Goal: Transaction & Acquisition: Subscribe to service/newsletter

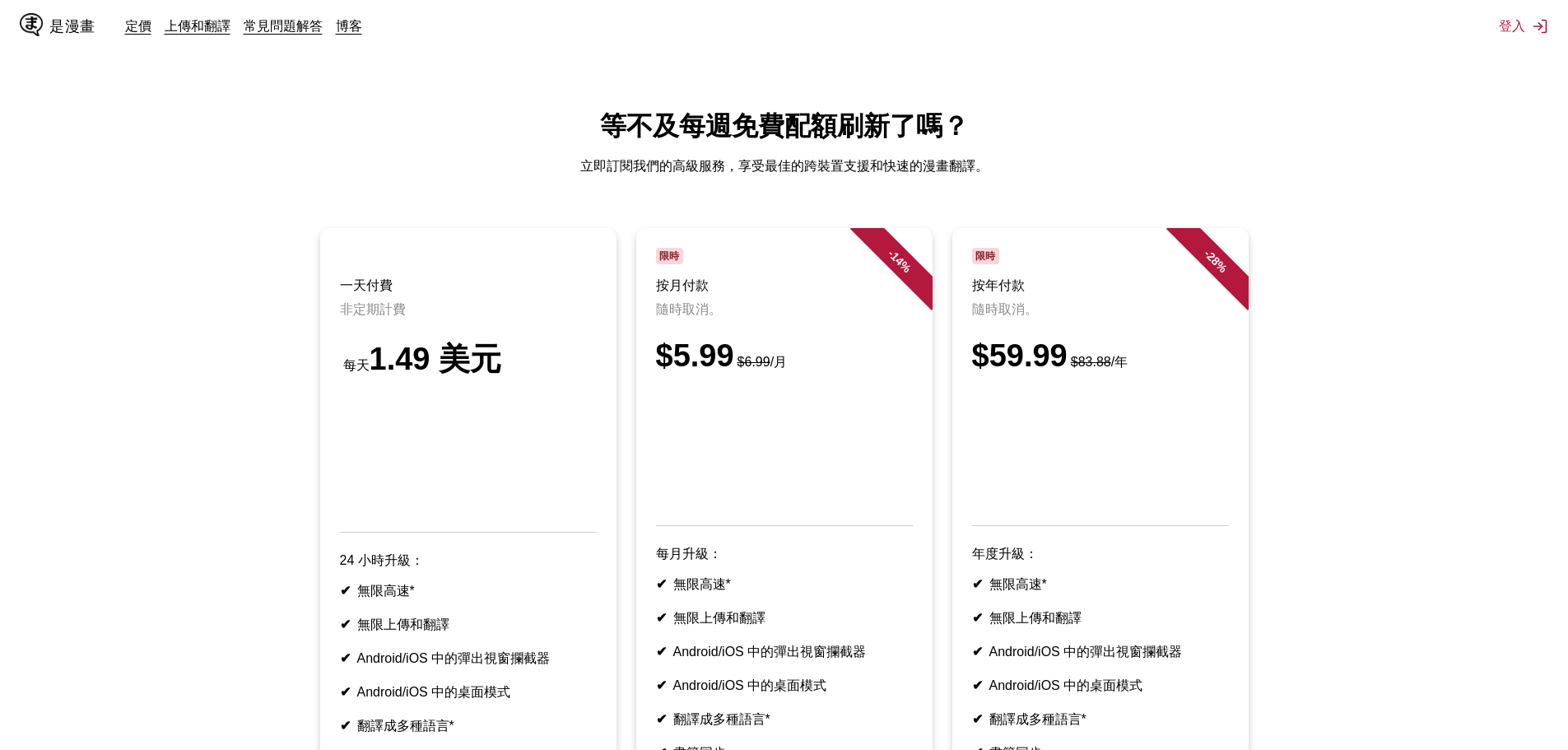
click at [1380, 521] on ul "一天付費 非定期計費 每天 1.49 美元 24 小時升級： ✔ 無限高速* ✔ 無限上傳和翻譯 ✔ Android/iOS 中的彈出視窗攔截器 ✔ Andr…" at bounding box center [784, 540] width 1541 height 624
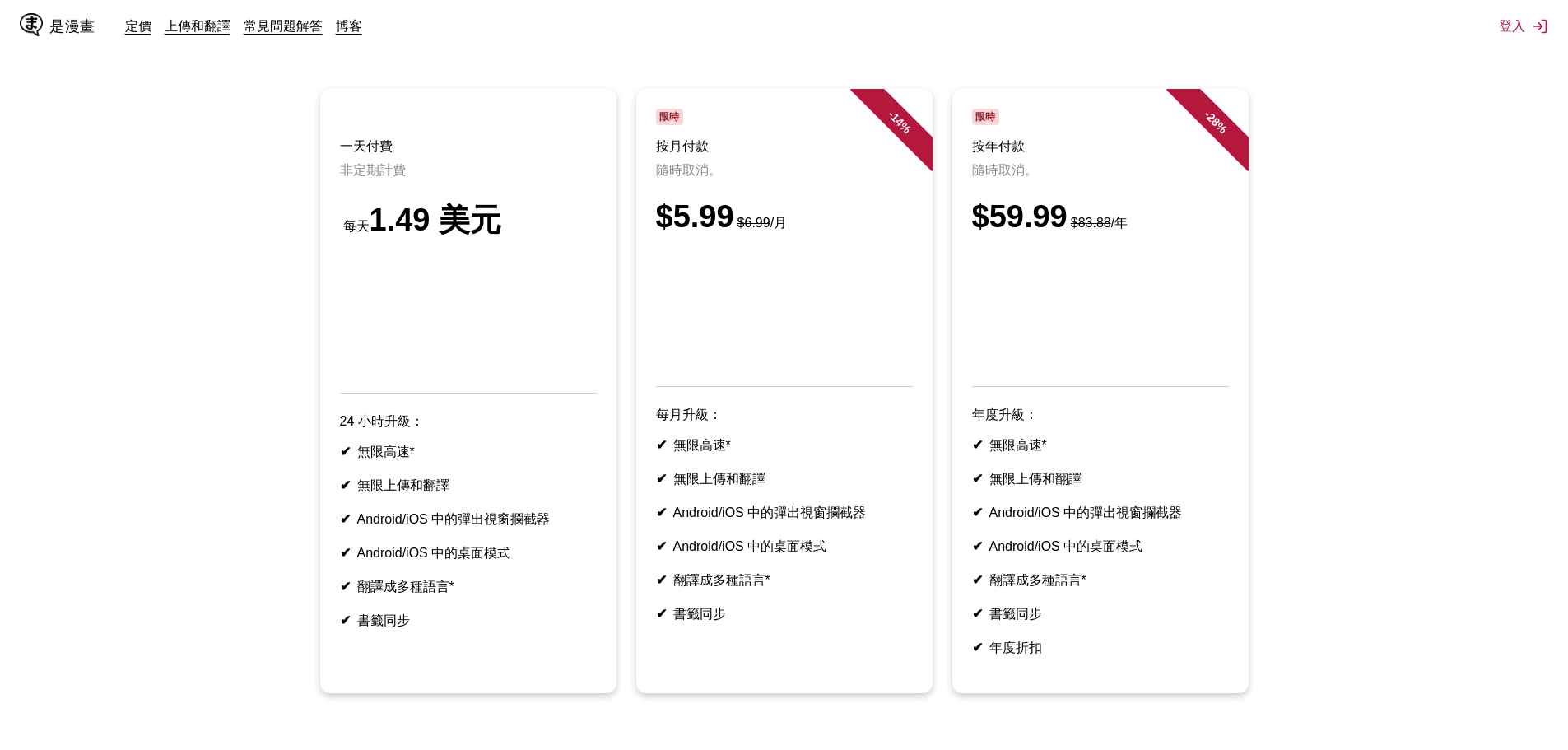
scroll to position [372, 0]
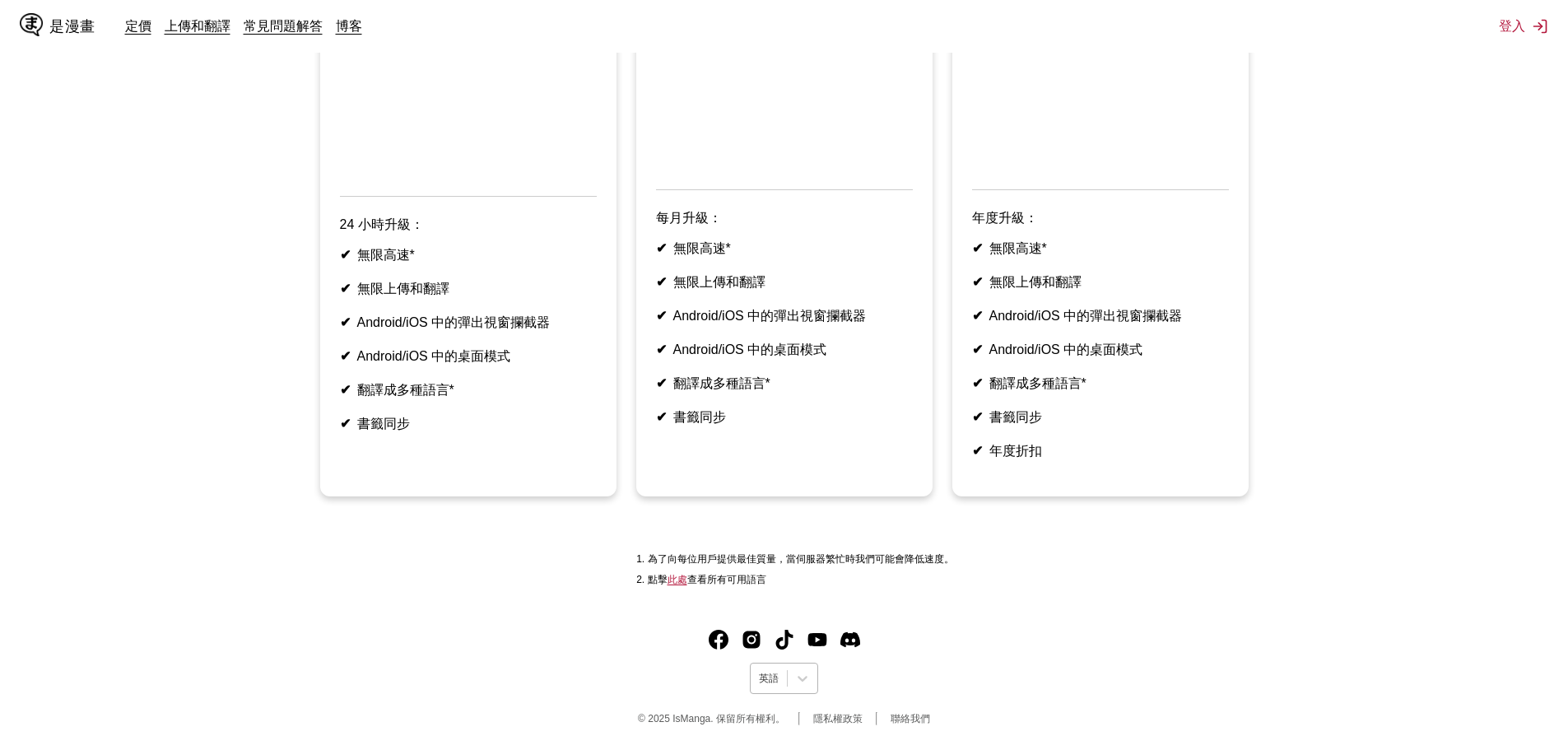
click at [778, 678] on div at bounding box center [769, 678] width 20 height 15
click at [791, 633] on font "中文(正體)" at bounding box center [782, 639] width 46 height 12
click at [1405, 520] on main "等不及每週免費重置？ 立即訂閱我們的高級服務，獲得最佳的跨裝置支援和快速漫畫翻譯。 支付一日 單次空調 每天 1.49 美元 24小時升級提供： ✔ 無限高速…" at bounding box center [784, 185] width 1568 height 824
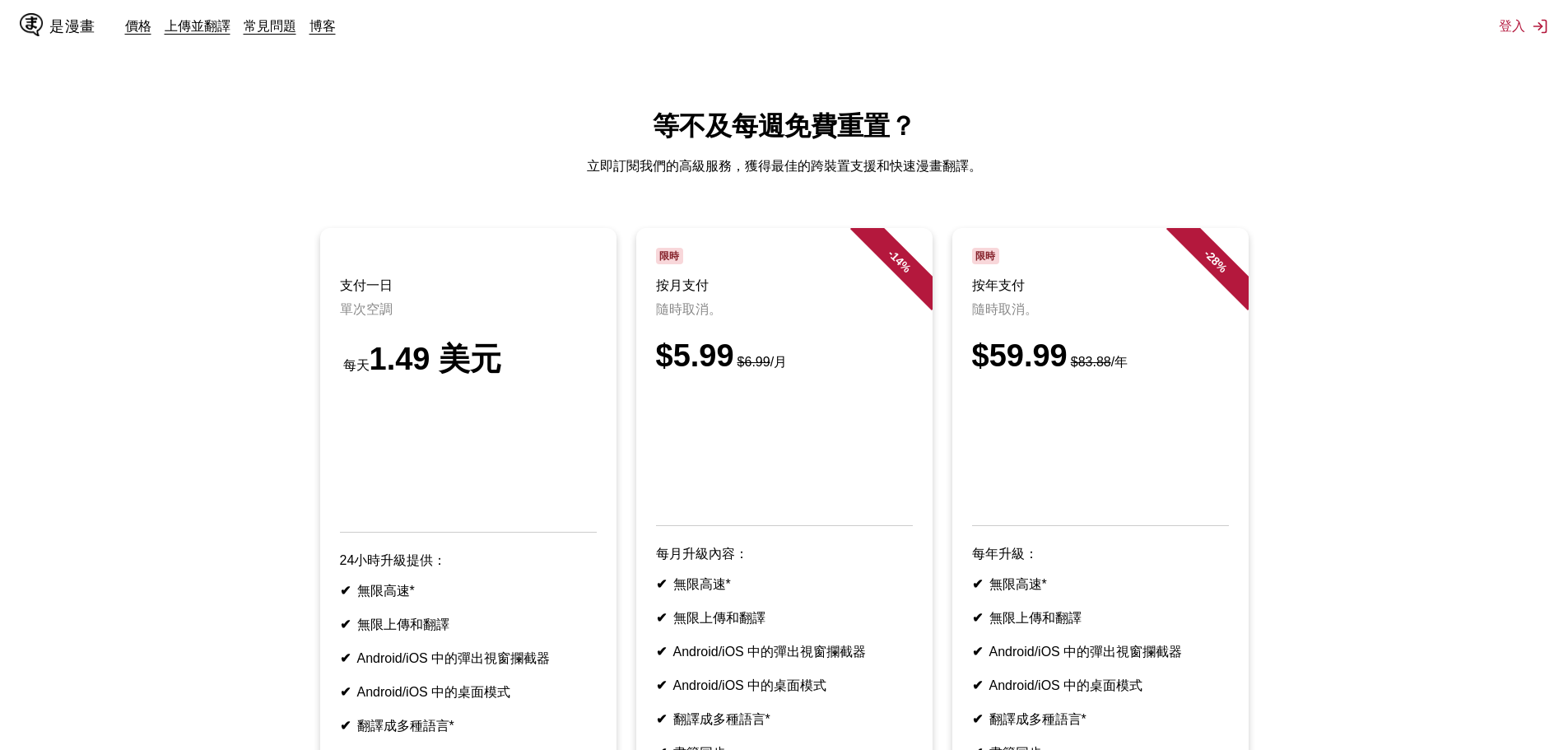
click at [63, 25] on font "是漫畫" at bounding box center [72, 26] width 46 height 16
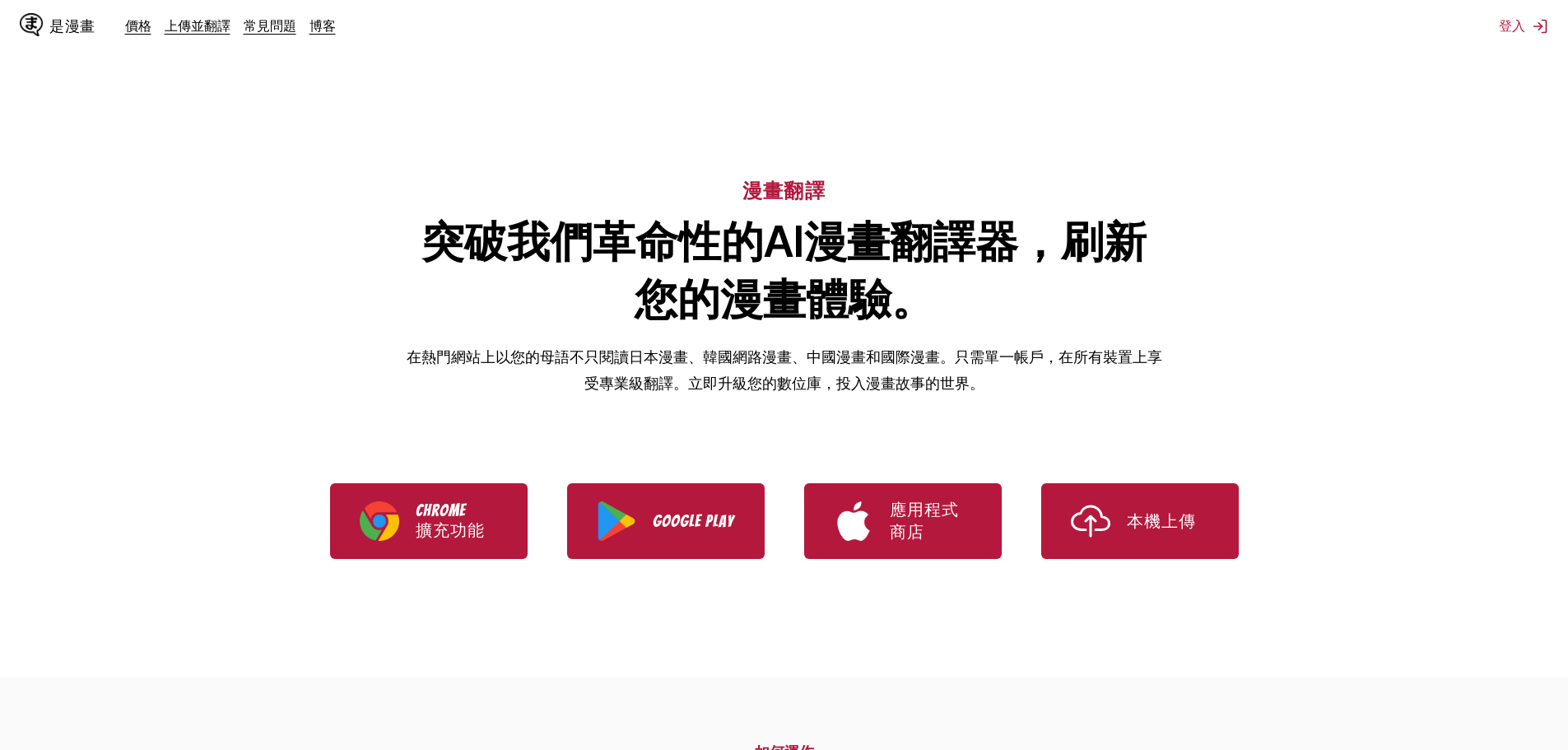
click at [144, 36] on div "是漫畫 價格 上傳並翻譯 常見問題 博客" at bounding box center [184, 26] width 329 height 53
click at [152, 26] on div "價格 上傳並翻譯 常見問題 博客" at bounding box center [237, 27] width 224 height 18
click at [134, 36] on div "是漫畫 價格 上傳並翻譯 常見問題 博客" at bounding box center [184, 26] width 329 height 53
click at [144, 31] on font "價格" at bounding box center [138, 26] width 27 height 17
